Goal: Check status: Check status

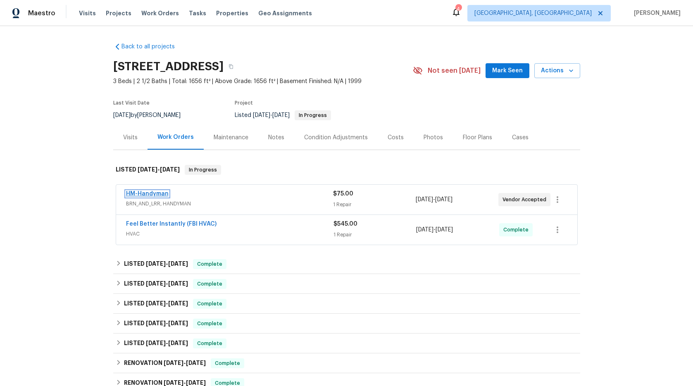
click at [163, 194] on link "HM-Handyman" at bounding box center [147, 194] width 43 height 6
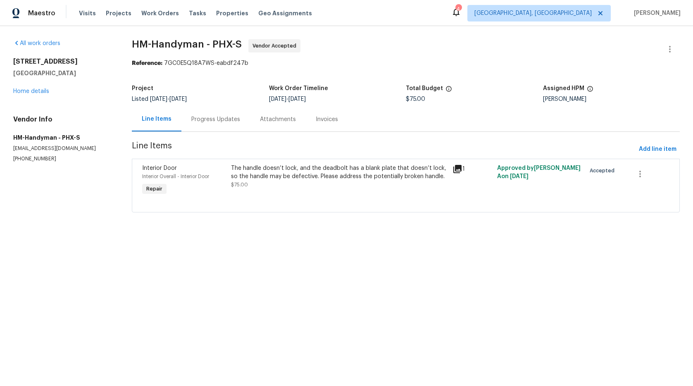
click at [238, 125] on div "Progress Updates" at bounding box center [215, 119] width 69 height 24
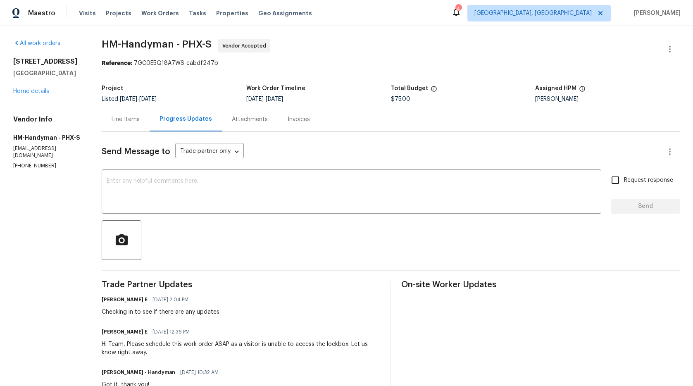
click at [249, 119] on div "Attachments" at bounding box center [250, 119] width 36 height 8
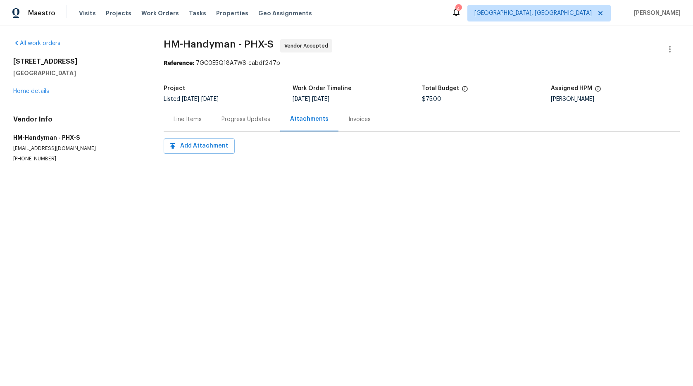
click at [248, 120] on div "Progress Updates" at bounding box center [245, 119] width 49 height 8
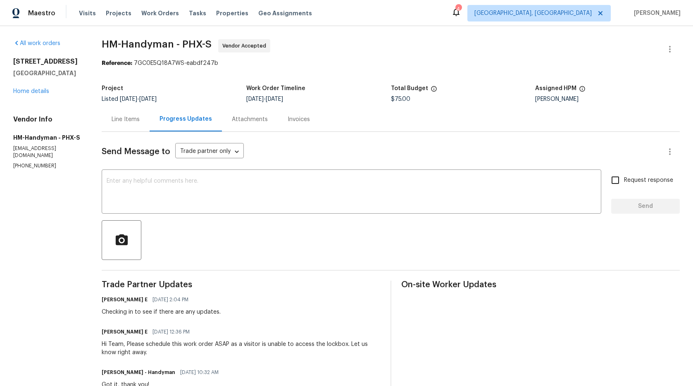
click at [145, 120] on div "Line Items" at bounding box center [126, 119] width 48 height 24
